Goal: Obtain resource: Download file/media

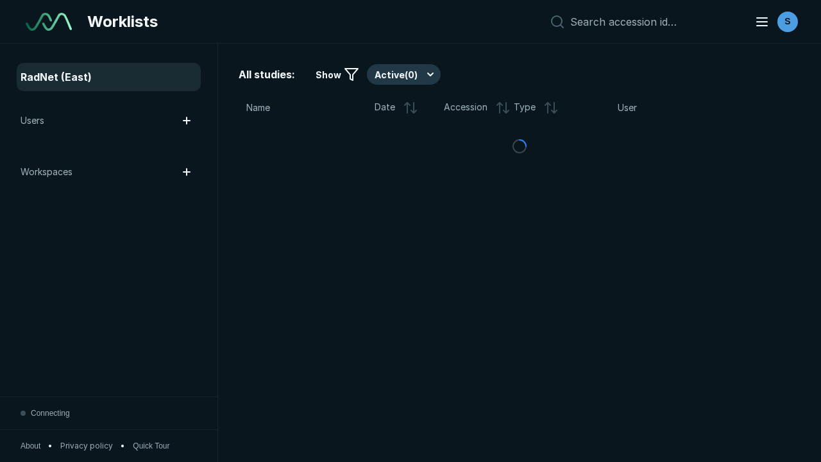
scroll to position [3503, 5343]
